Goal: Find specific page/section: Find specific page/section

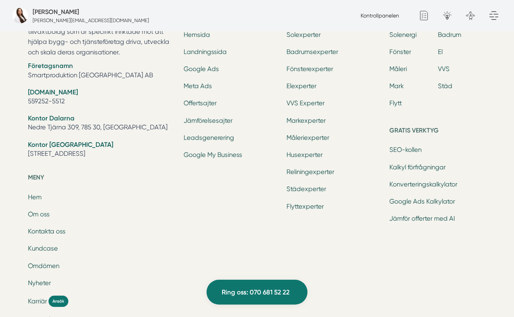
scroll to position [2523, 0]
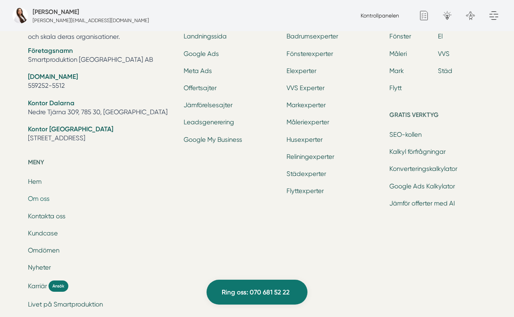
click at [36, 198] on link "Om oss" at bounding box center [39, 198] width 22 height 7
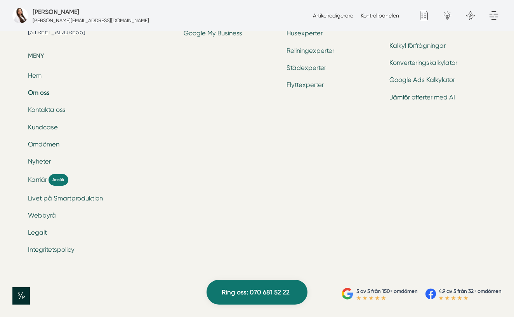
scroll to position [2609, 0]
click at [41, 183] on span "Karriär" at bounding box center [37, 179] width 19 height 9
